Goal: Task Accomplishment & Management: Use online tool/utility

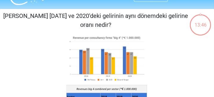
scroll to position [17, 0]
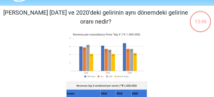
click at [114, 34] on image at bounding box center [106, 55] width 80 height 49
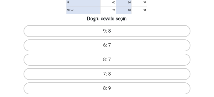
scroll to position [136, 0]
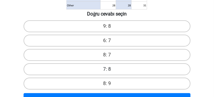
click at [105, 69] on label "7: 8" at bounding box center [107, 69] width 167 height 12
click at [107, 69] on input "7: 8" at bounding box center [109, 71] width 4 height 4
radio input "true"
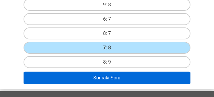
scroll to position [170, 0]
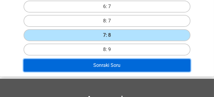
click at [101, 64] on button "Sonraki Soru" at bounding box center [107, 65] width 167 height 12
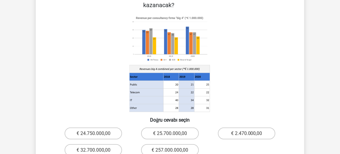
scroll to position [27, 0]
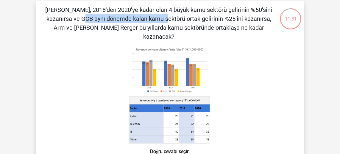
drag, startPoint x: 96, startPoint y: 18, endPoint x: 175, endPoint y: 18, distance: 79.8
click at [175, 18] on p "[PERSON_NAME], 2018'den 2020'ye kadar olan 4 büyük kamu sektörü gelirinin %50's…" at bounding box center [158, 23] width 227 height 36
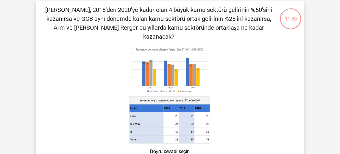
drag, startPoint x: 175, startPoint y: 18, endPoint x: 278, endPoint y: 57, distance: 109.6
click at [278, 57] on icon at bounding box center [170, 95] width 240 height 98
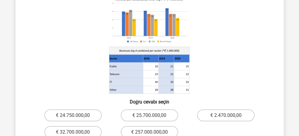
scroll to position [78, 0]
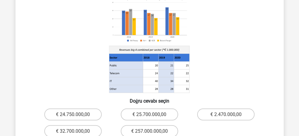
click at [232, 26] on icon at bounding box center [150, 44] width 240 height 98
drag, startPoint x: 277, startPoint y: 56, endPoint x: 280, endPoint y: 47, distance: 9.0
click at [277, 56] on div "[PERSON_NAME], 2018'den 2020'ye kadar olan 4 büyük kamu sektörü gelirinin %50's…" at bounding box center [150, 56] width 264 height 204
click at [242, 48] on icon at bounding box center [150, 44] width 240 height 98
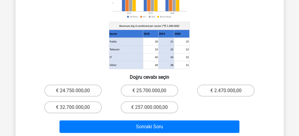
scroll to position [125, 0]
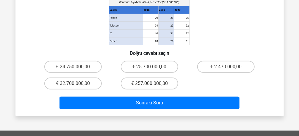
click at [98, 46] on h6 "Doğru cevabı seçin" at bounding box center [149, 51] width 249 height 10
click at [146, 61] on label "€ 25.700.000,00" at bounding box center [149, 67] width 57 height 12
click at [149, 67] on input "€ 25.700.000,00" at bounding box center [151, 69] width 4 height 4
radio input "true"
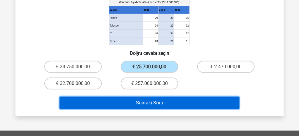
click at [153, 96] on button "Sonraki Soru" at bounding box center [150, 102] width 180 height 12
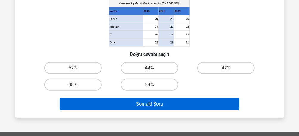
scroll to position [99, 0]
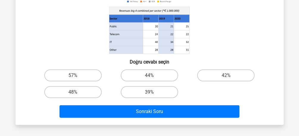
click at [77, 42] on icon at bounding box center [150, 5] width 240 height 98
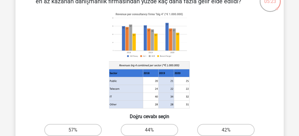
scroll to position [71, 0]
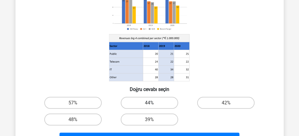
click at [148, 103] on label "44%" at bounding box center [149, 103] width 57 height 12
click at [149, 103] on input "44%" at bounding box center [151, 105] width 4 height 4
radio input "true"
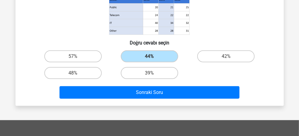
scroll to position [119, 0]
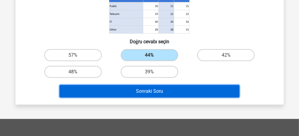
click at [147, 90] on button "Sonraki Soru" at bounding box center [150, 91] width 180 height 12
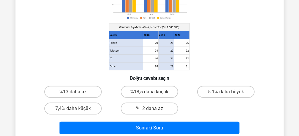
scroll to position [75, 0]
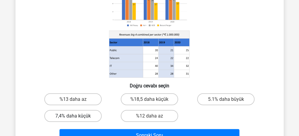
click at [65, 113] on label "7,4% daha küçük" at bounding box center [72, 116] width 57 height 12
click at [73, 116] on input "7,4% daha küçük" at bounding box center [75, 118] width 4 height 4
radio input "true"
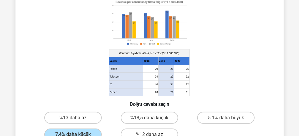
scroll to position [99, 0]
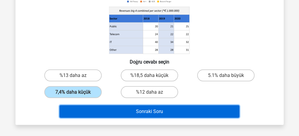
click at [146, 109] on button "Sonraki Soru" at bounding box center [150, 111] width 180 height 12
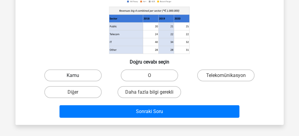
click at [75, 72] on label "Kamu" at bounding box center [72, 75] width 57 height 12
click at [75, 75] on input "Kamu" at bounding box center [75, 77] width 4 height 4
radio input "true"
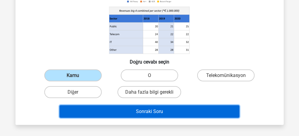
click at [152, 108] on button "Sonraki Soru" at bounding box center [150, 111] width 180 height 12
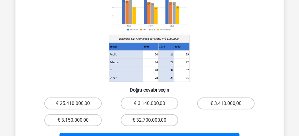
scroll to position [71, 0]
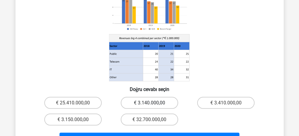
click at [148, 104] on label "€ 3.140.000,00" at bounding box center [149, 103] width 57 height 12
click at [149, 104] on input "€ 3.140.000,00" at bounding box center [151, 105] width 4 height 4
radio input "true"
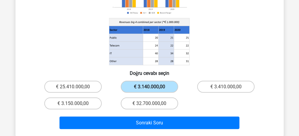
scroll to position [95, 0]
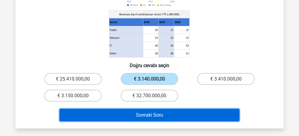
click at [135, 115] on button "Sonraki Soru" at bounding box center [150, 115] width 180 height 12
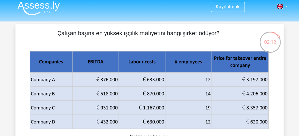
scroll to position [27, 0]
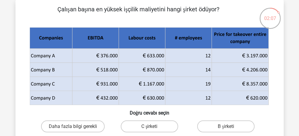
drag, startPoint x: 45, startPoint y: 38, endPoint x: 95, endPoint y: 40, distance: 50.3
click at [95, 40] on g at bounding box center [149, 66] width 240 height 78
click at [96, 40] on icon at bounding box center [74, 37] width 89 height 21
click at [153, 127] on input "C şirketi" at bounding box center [151, 128] width 4 height 4
radio input "true"
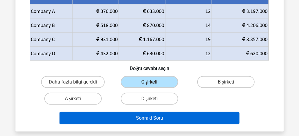
scroll to position [75, 0]
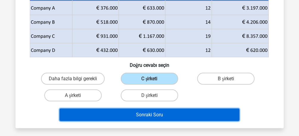
click at [164, 114] on button "Sonraki Soru" at bounding box center [150, 114] width 180 height 12
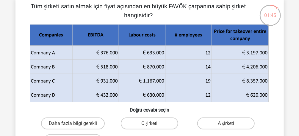
scroll to position [54, 0]
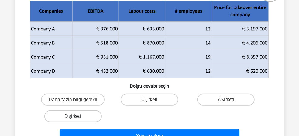
click at [69, 113] on label "D şirketi" at bounding box center [72, 116] width 57 height 12
click at [73, 116] on input "D şirketi" at bounding box center [75, 118] width 4 height 4
radio input "true"
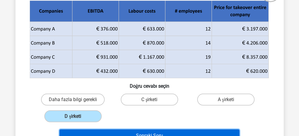
click at [151, 131] on button "Sonraki Soru" at bounding box center [150, 135] width 180 height 12
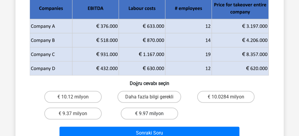
scroll to position [75, 0]
click at [222, 98] on label "€ 10.0284 milyon" at bounding box center [225, 96] width 57 height 12
click at [226, 98] on input "€ 10.0284 milyon" at bounding box center [228, 98] width 4 height 4
radio input "true"
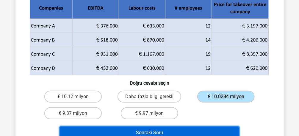
click at [194, 128] on button "Sonraki Soru" at bounding box center [150, 132] width 180 height 12
